Goal: Information Seeking & Learning: Learn about a topic

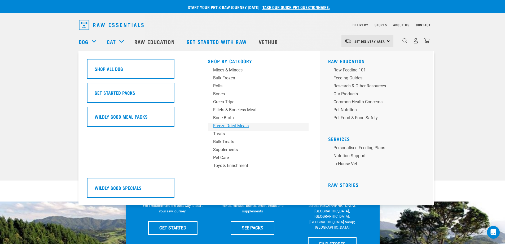
drag, startPoint x: 223, startPoint y: 126, endPoint x: 232, endPoint y: 128, distance: 9.0
click at [232, 128] on div "Freeze Dried Meals" at bounding box center [254, 125] width 83 height 6
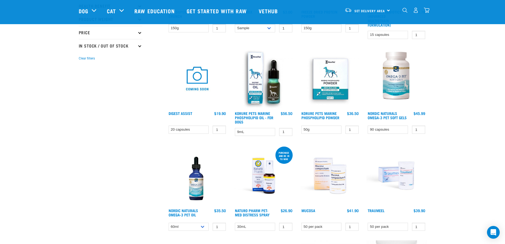
scroll to position [133, 0]
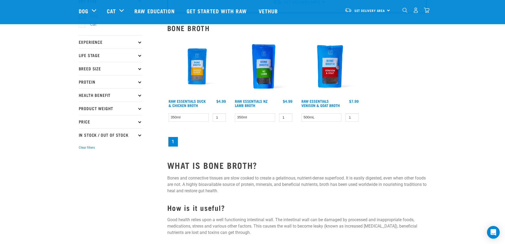
scroll to position [27, 0]
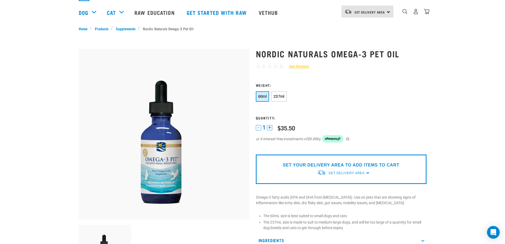
scroll to position [80, 0]
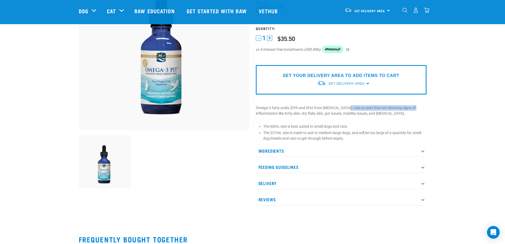
drag, startPoint x: 343, startPoint y: 109, endPoint x: 411, endPoint y: 108, distance: 67.9
click at [411, 108] on p "Omega-3 fatty acids (EPA and DHA from fish oil). Use on pets that are showing s…" at bounding box center [341, 110] width 171 height 11
click at [274, 113] on p "Omega-3 fatty acids (EPA and DHA from fish oil). Use on pets that are showing s…" at bounding box center [341, 110] width 171 height 11
drag, startPoint x: 266, startPoint y: 115, endPoint x: 330, endPoint y: 114, distance: 64.4
click at [330, 114] on p "Omega-3 fatty acids (EPA and DHA from fish oil). Use on pets that are showing s…" at bounding box center [341, 110] width 171 height 11
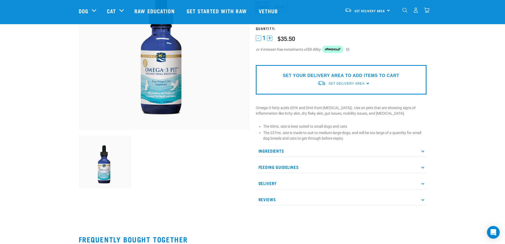
click at [350, 116] on div "Nordic Naturals Omega-3 Pet Oil ☆ ☆ ☆ ☆ ☆ See Reviews" at bounding box center [341, 82] width 177 height 261
click at [288, 164] on p "Feeding Guidelines" at bounding box center [341, 167] width 171 height 12
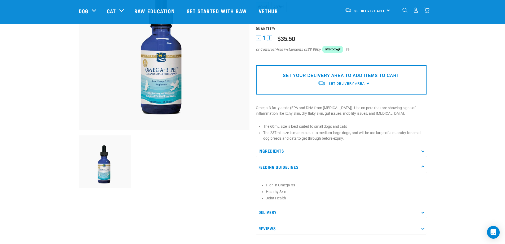
click at [288, 163] on p "Feeding Guidelines" at bounding box center [341, 167] width 171 height 12
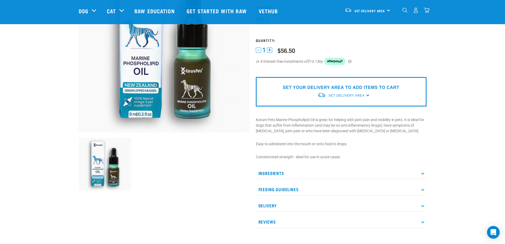
scroll to position [80, 0]
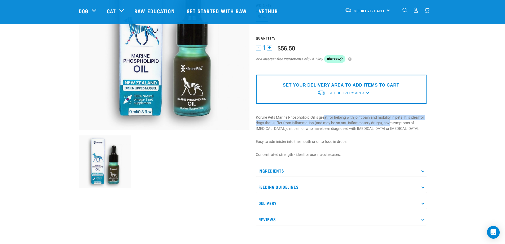
drag, startPoint x: 324, startPoint y: 116, endPoint x: 389, endPoint y: 120, distance: 65.1
click at [389, 120] on p "Korure Pets Marine Phospholipid Oil is great for helping with joint pain and mo…" at bounding box center [341, 123] width 171 height 17
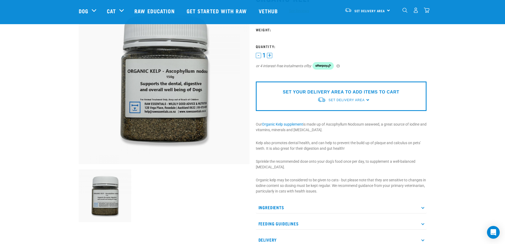
scroll to position [80, 0]
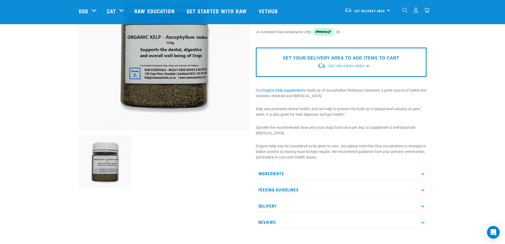
click at [291, 191] on p "Feeding Guidelines" at bounding box center [341, 189] width 171 height 12
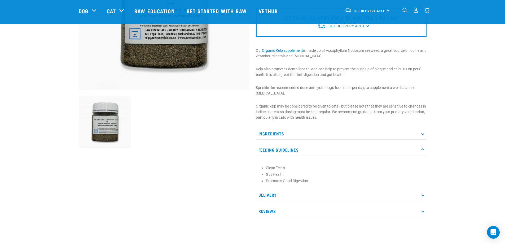
scroll to position [133, 0]
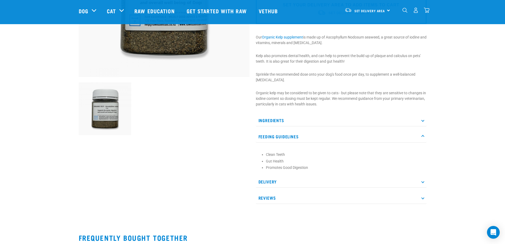
click at [287, 135] on p "Feeding Guidelines" at bounding box center [341, 136] width 171 height 12
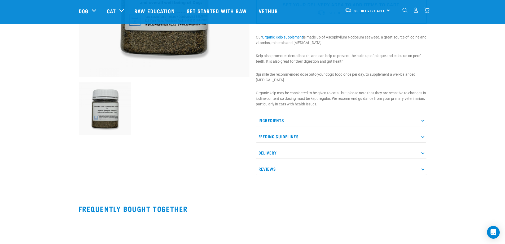
click at [292, 156] on p "Delivery" at bounding box center [341, 153] width 171 height 12
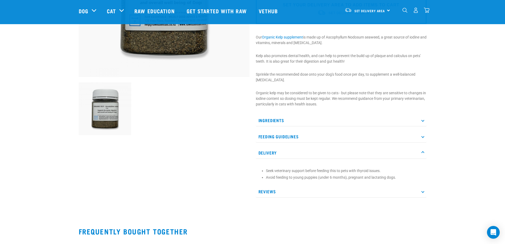
click at [292, 156] on p "Delivery" at bounding box center [341, 153] width 171 height 12
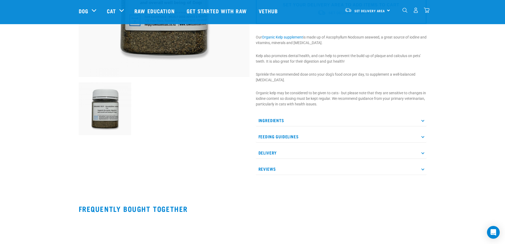
click at [282, 119] on p "Ingredients" at bounding box center [341, 120] width 171 height 12
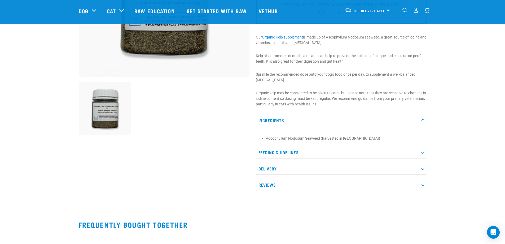
click at [282, 119] on p "Ingredients" at bounding box center [341, 120] width 171 height 12
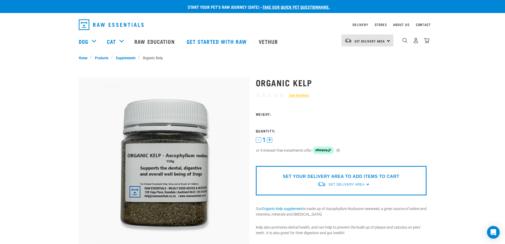
scroll to position [0, 0]
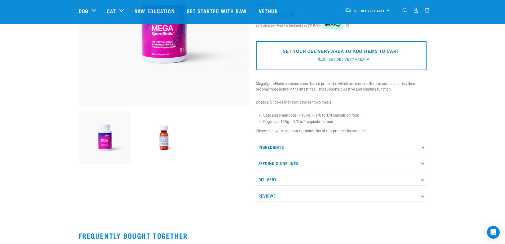
scroll to position [106, 0]
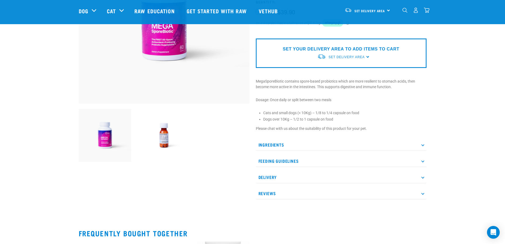
click at [157, 136] on img at bounding box center [164, 135] width 53 height 53
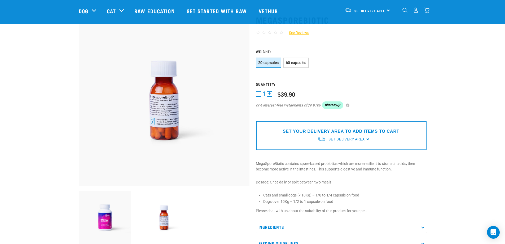
scroll to position [0, 0]
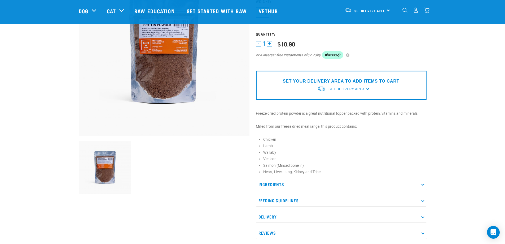
scroll to position [80, 0]
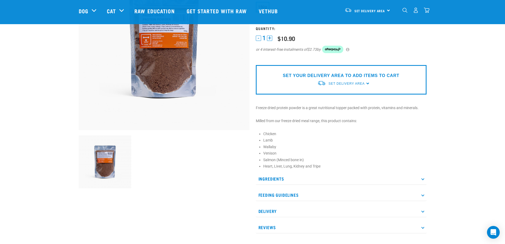
click at [347, 173] on p "Ingredients" at bounding box center [341, 179] width 171 height 12
click at [345, 174] on p "Ingredients" at bounding box center [341, 179] width 171 height 12
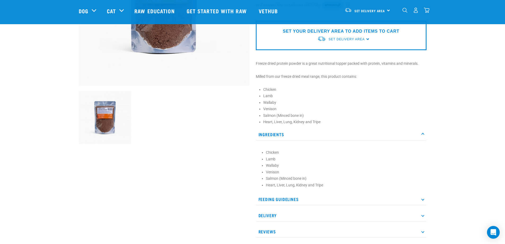
scroll to position [133, 0]
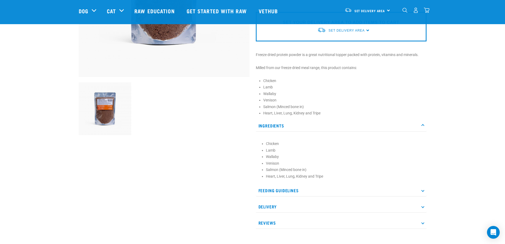
click at [330, 187] on p "Feeding Guidelines" at bounding box center [341, 190] width 171 height 12
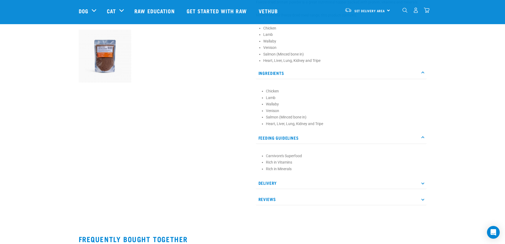
scroll to position [186, 0]
click at [321, 197] on p "Reviews" at bounding box center [341, 198] width 171 height 12
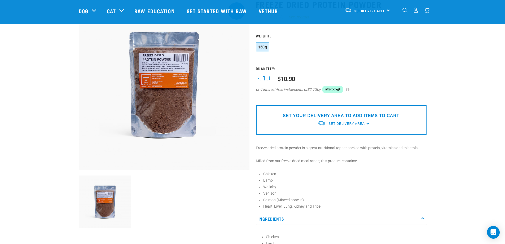
scroll to position [0, 0]
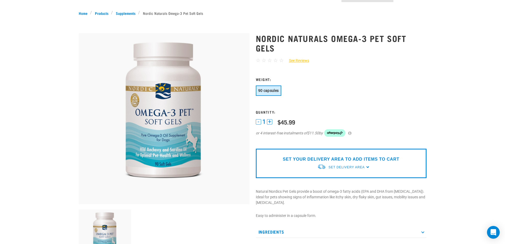
scroll to position [106, 0]
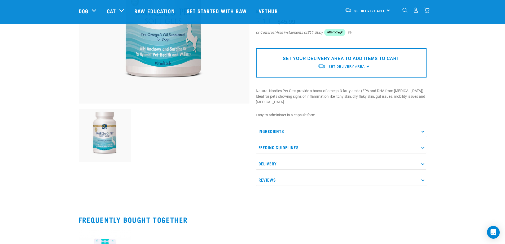
click at [291, 141] on p "Feeding Guidelines" at bounding box center [341, 147] width 171 height 12
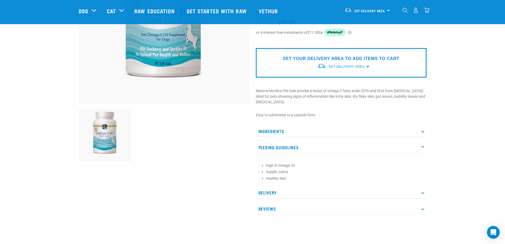
click at [290, 141] on p "Feeding Guidelines" at bounding box center [341, 147] width 171 height 12
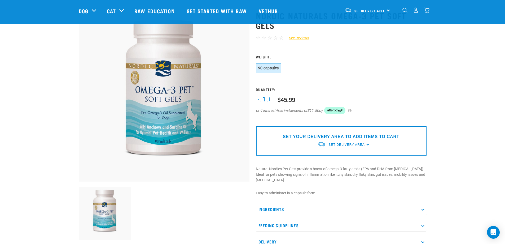
scroll to position [0, 0]
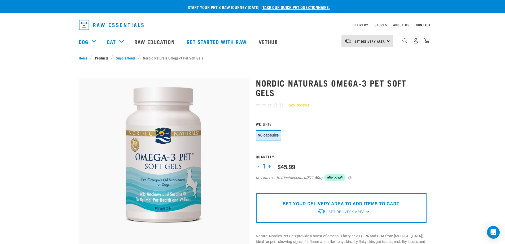
click at [105, 56] on link "Products" at bounding box center [101, 58] width 19 height 6
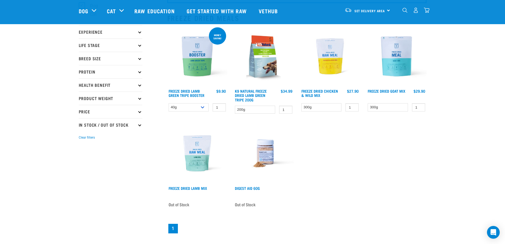
scroll to position [27, 0]
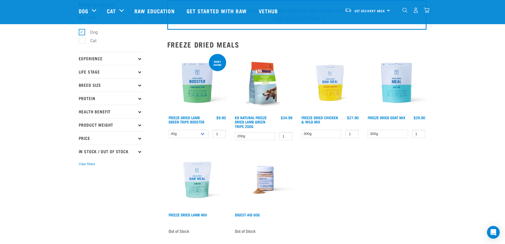
click at [334, 90] on img at bounding box center [330, 83] width 60 height 60
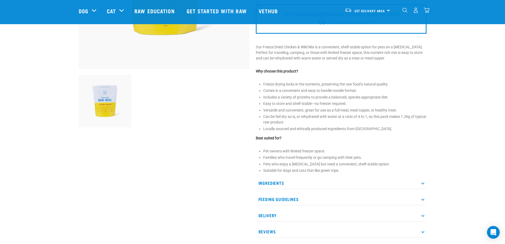
scroll to position [159, 0]
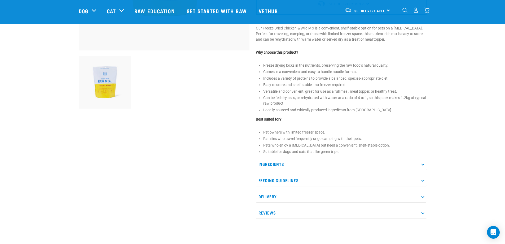
click at [292, 162] on p "Ingredients" at bounding box center [341, 164] width 171 height 12
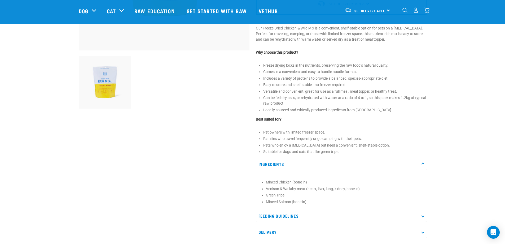
click at [291, 166] on p "Ingredients" at bounding box center [341, 164] width 171 height 12
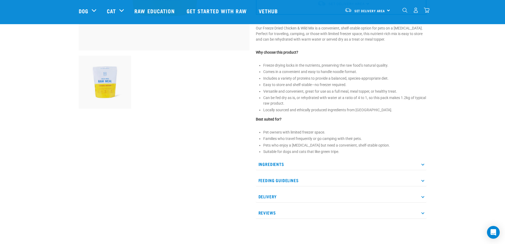
click at [283, 175] on p "Feeding Guidelines" at bounding box center [341, 180] width 171 height 12
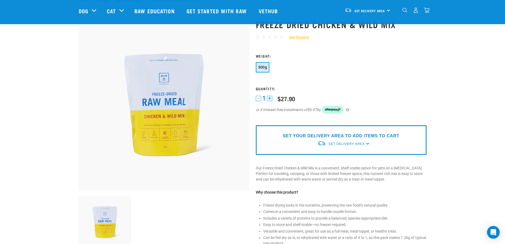
scroll to position [0, 0]
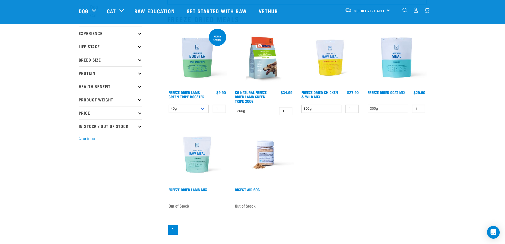
scroll to position [53, 0]
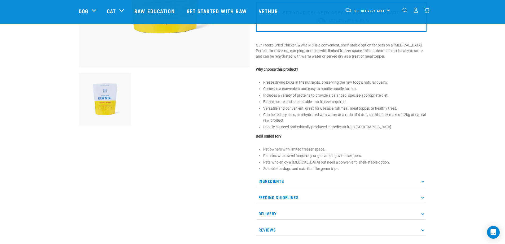
scroll to position [159, 0]
